Goal: Transaction & Acquisition: Book appointment/travel/reservation

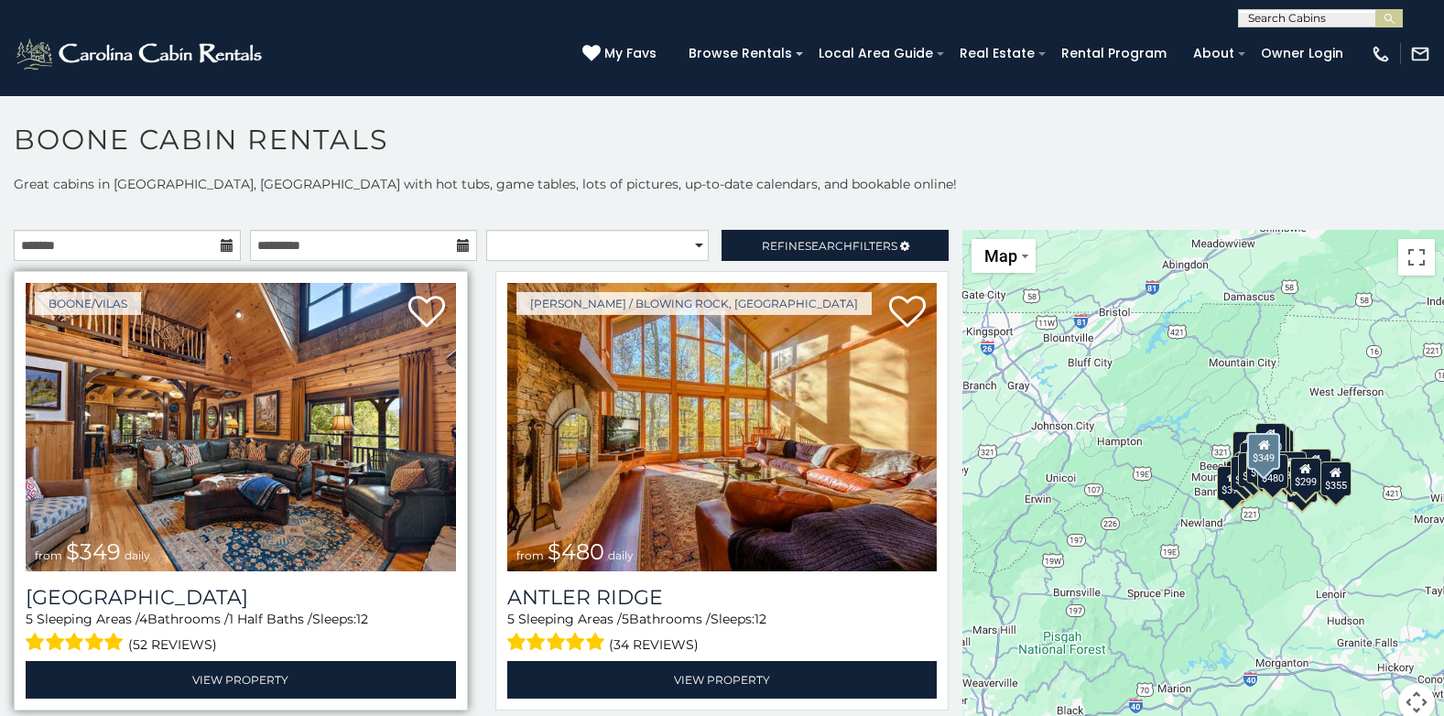
click at [378, 435] on img at bounding box center [241, 427] width 431 height 289
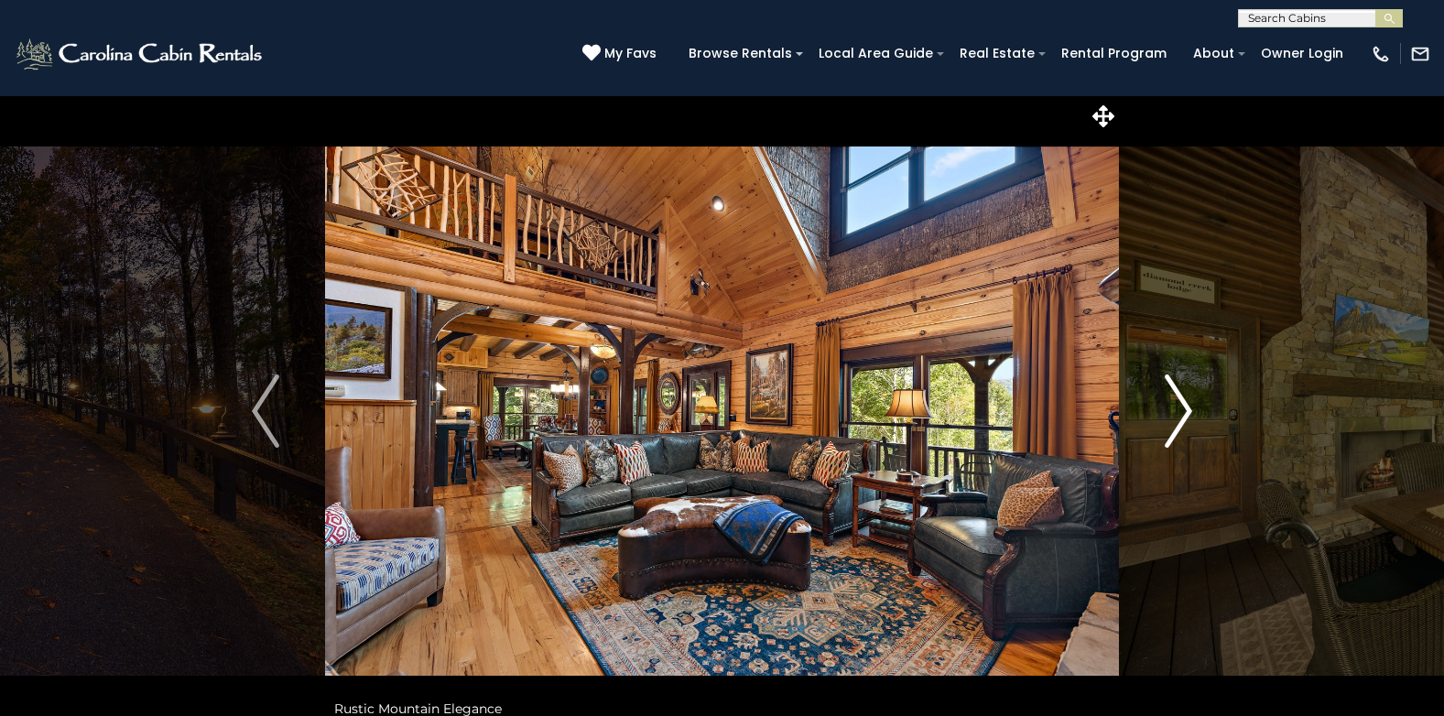
click at [1179, 403] on img "Next" at bounding box center [1178, 411] width 27 height 73
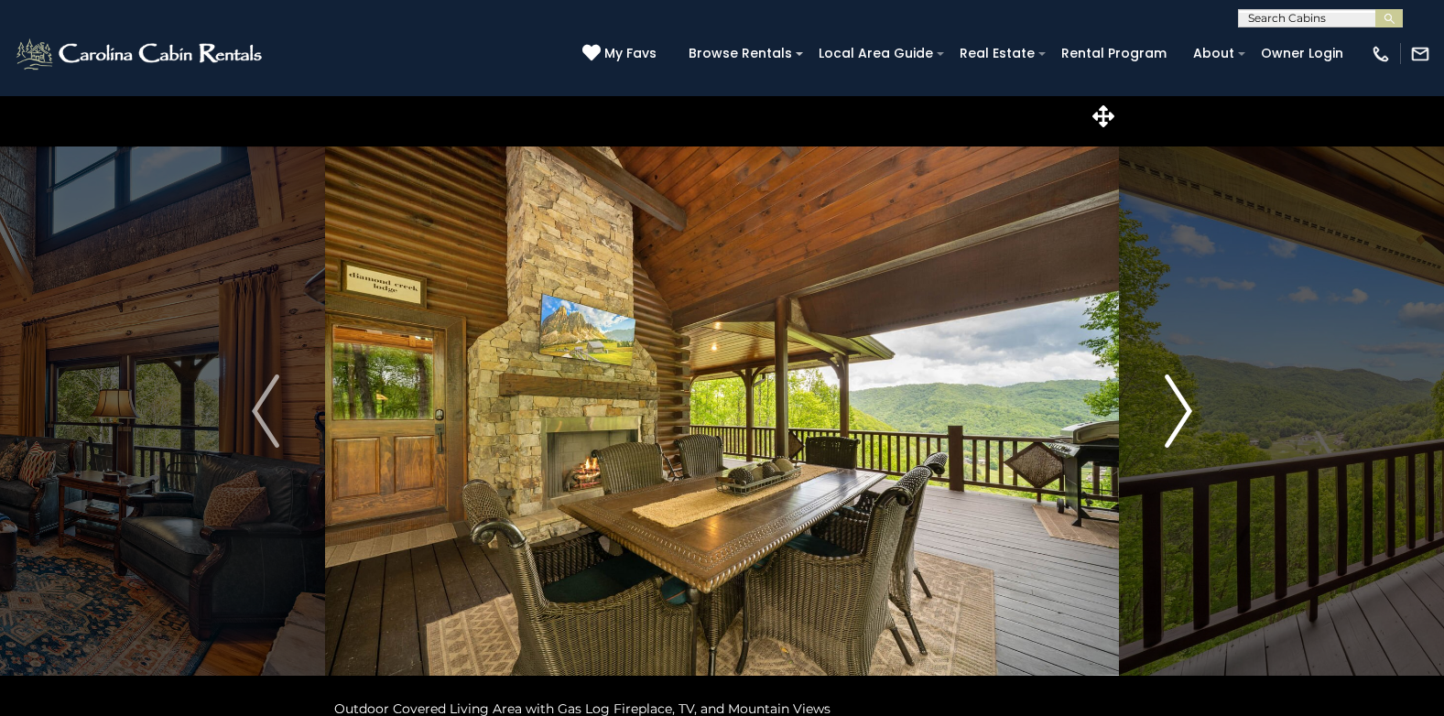
click at [1179, 403] on img "Next" at bounding box center [1178, 411] width 27 height 73
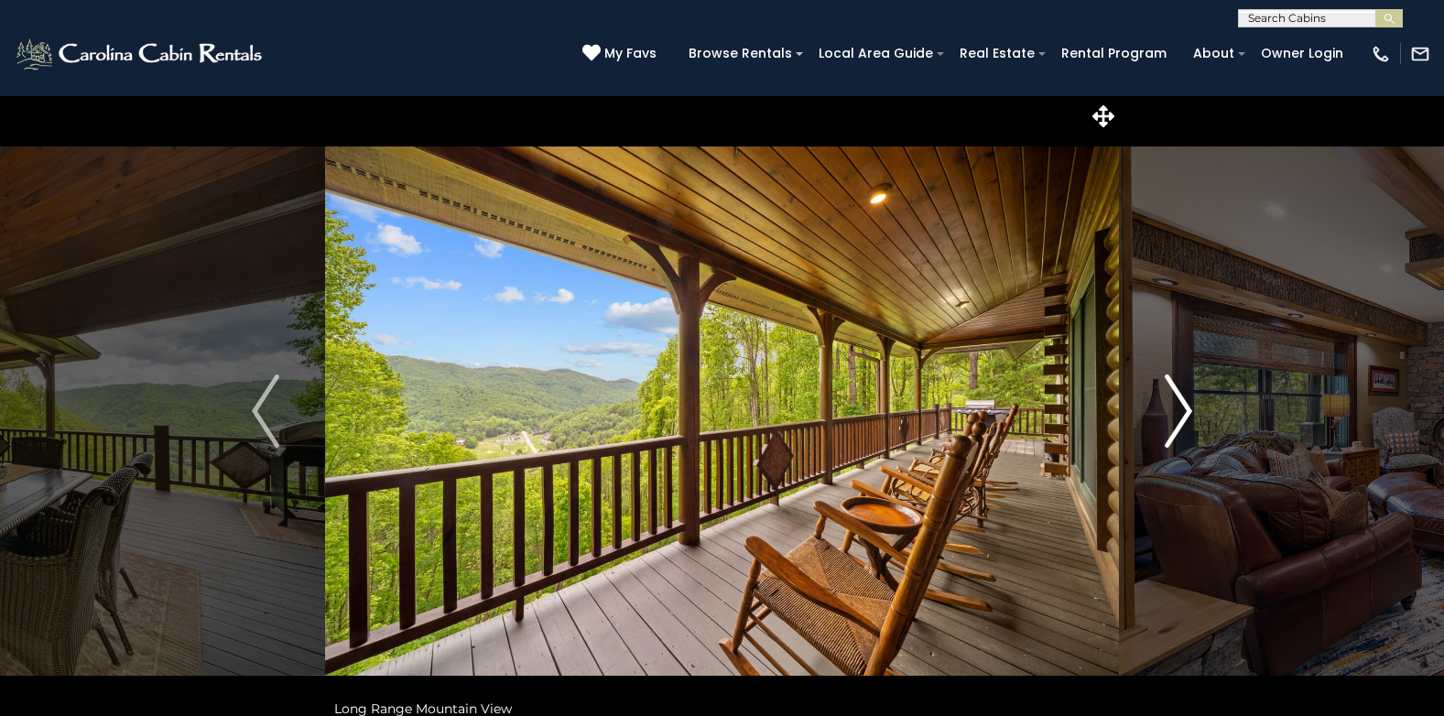
click at [1179, 403] on img "Next" at bounding box center [1178, 411] width 27 height 73
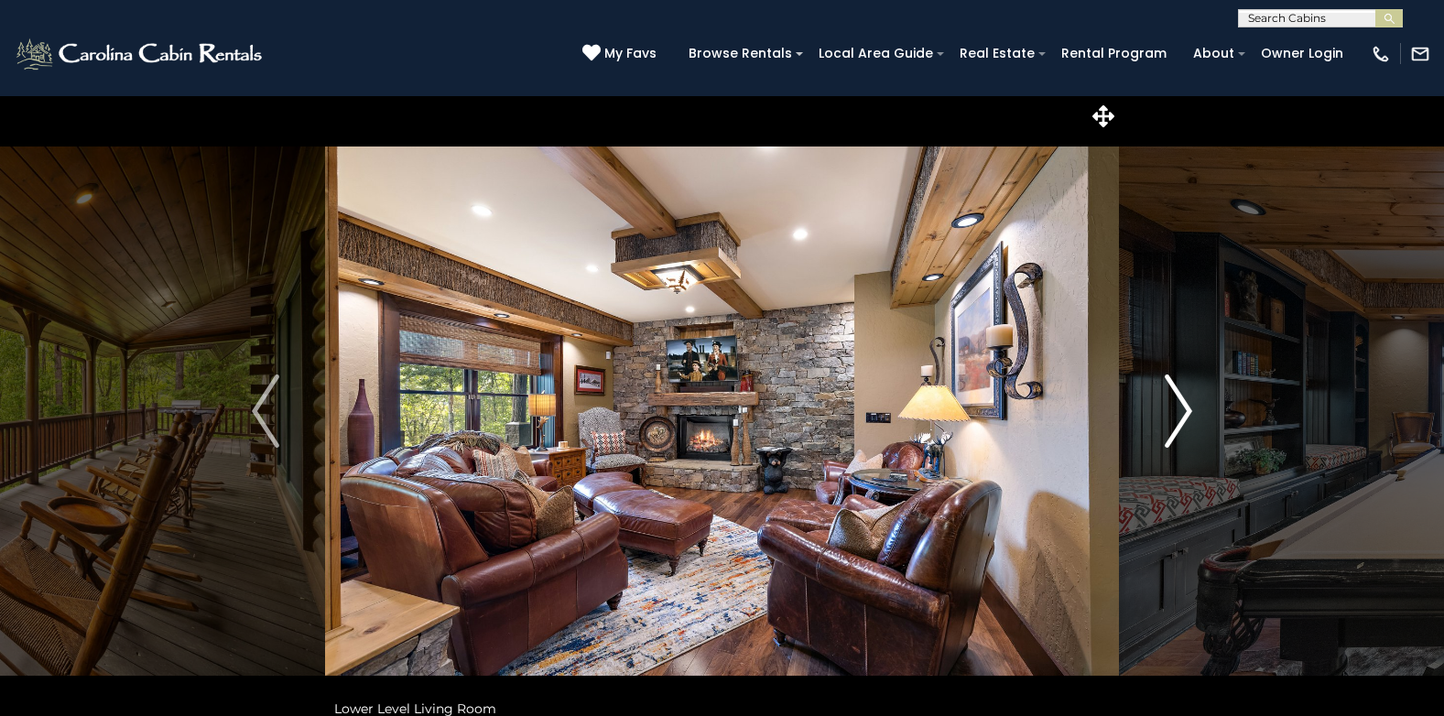
click at [1179, 403] on img "Next" at bounding box center [1178, 411] width 27 height 73
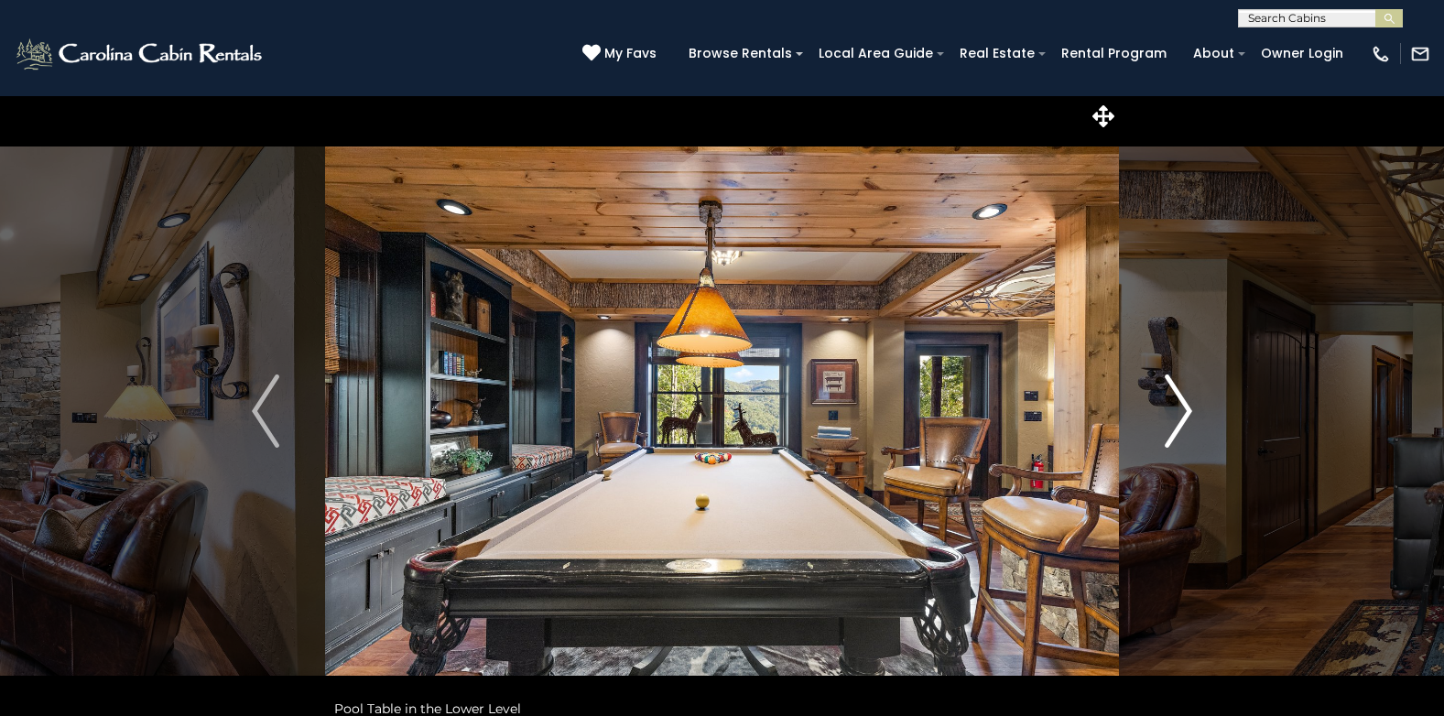
click at [1179, 403] on img "Next" at bounding box center [1178, 411] width 27 height 73
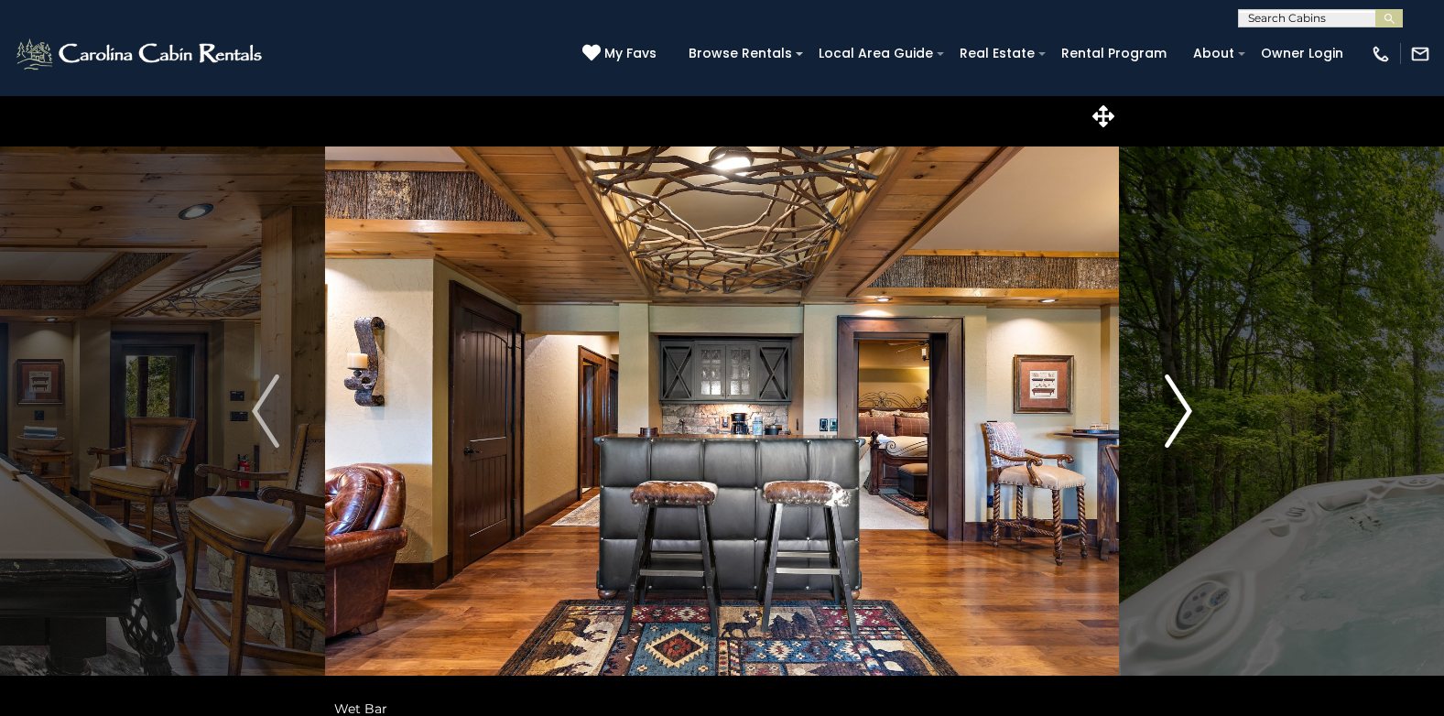
click at [1179, 403] on img "Next" at bounding box center [1178, 411] width 27 height 73
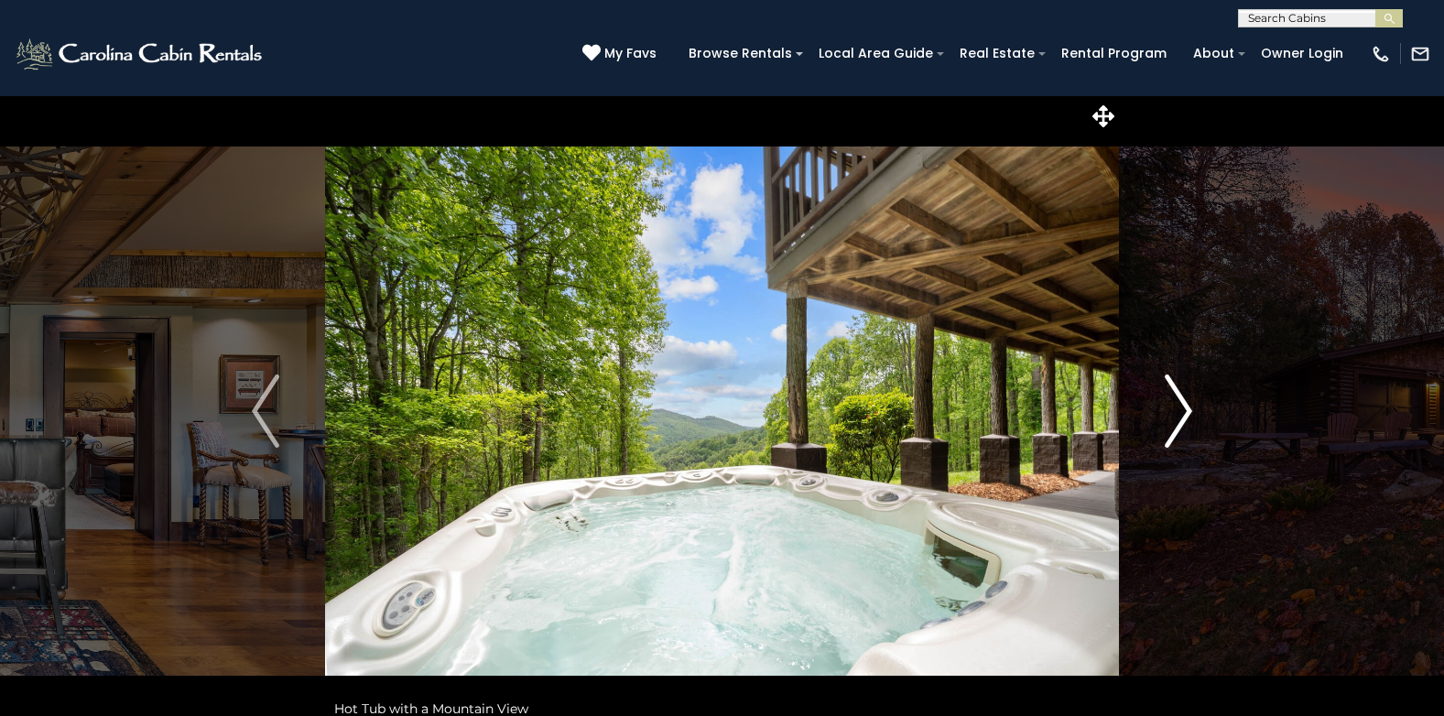
click at [1179, 402] on img "Next" at bounding box center [1178, 411] width 27 height 73
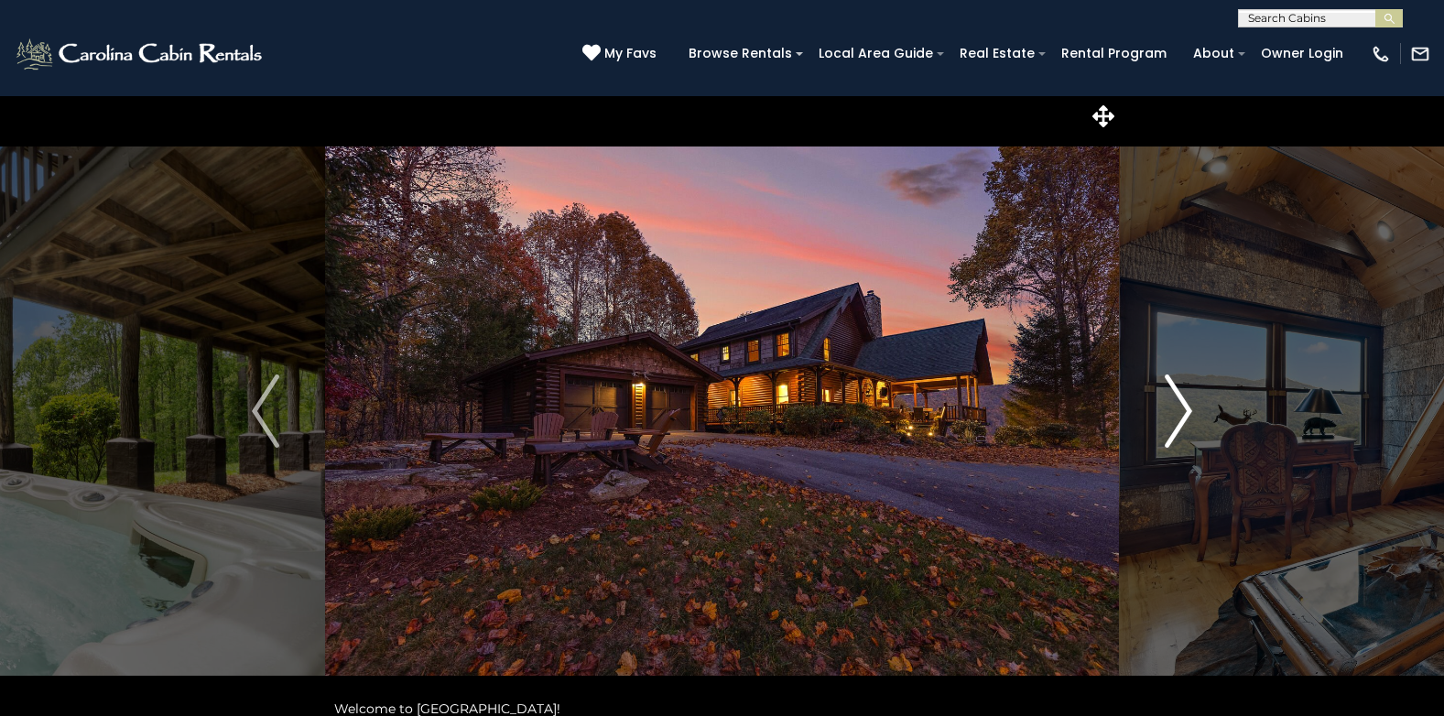
click at [1179, 402] on img "Next" at bounding box center [1178, 411] width 27 height 73
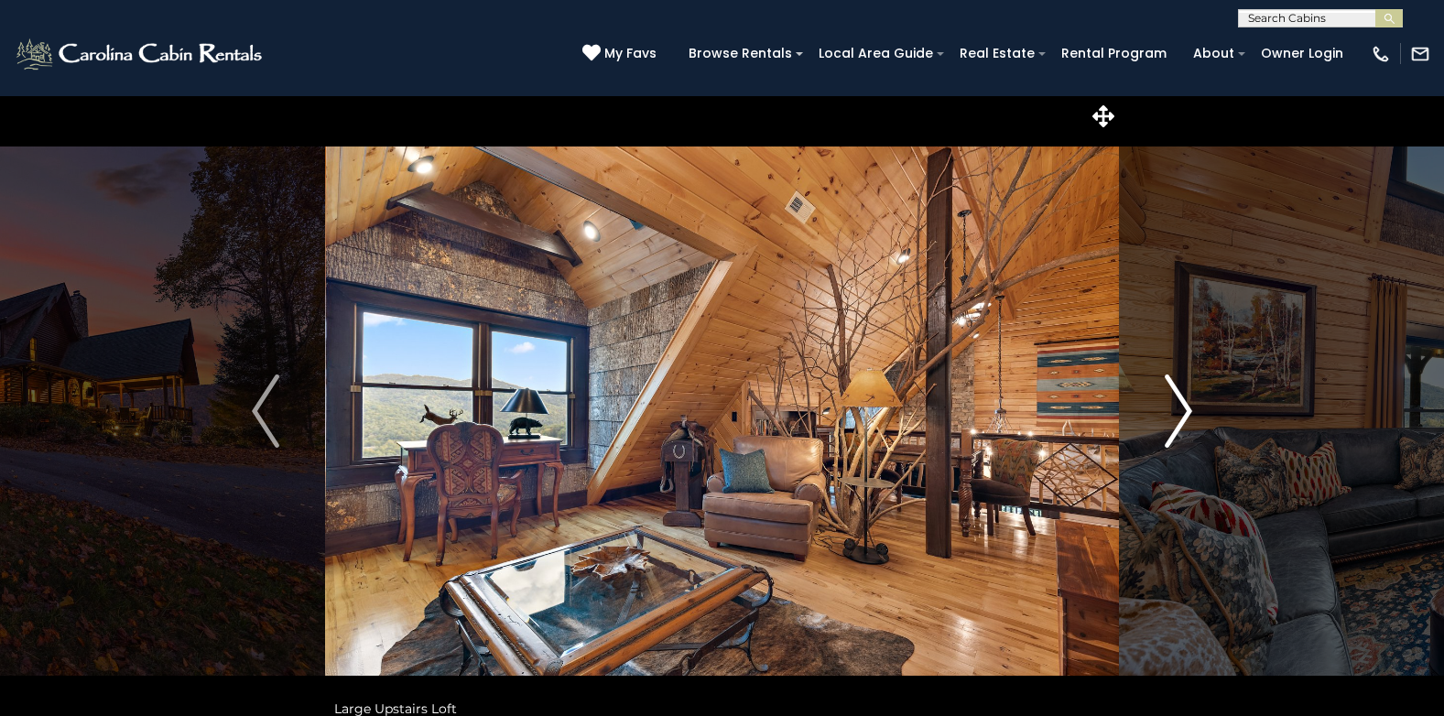
click at [1179, 402] on img "Next" at bounding box center [1178, 411] width 27 height 73
